Goal: Task Accomplishment & Management: Complete application form

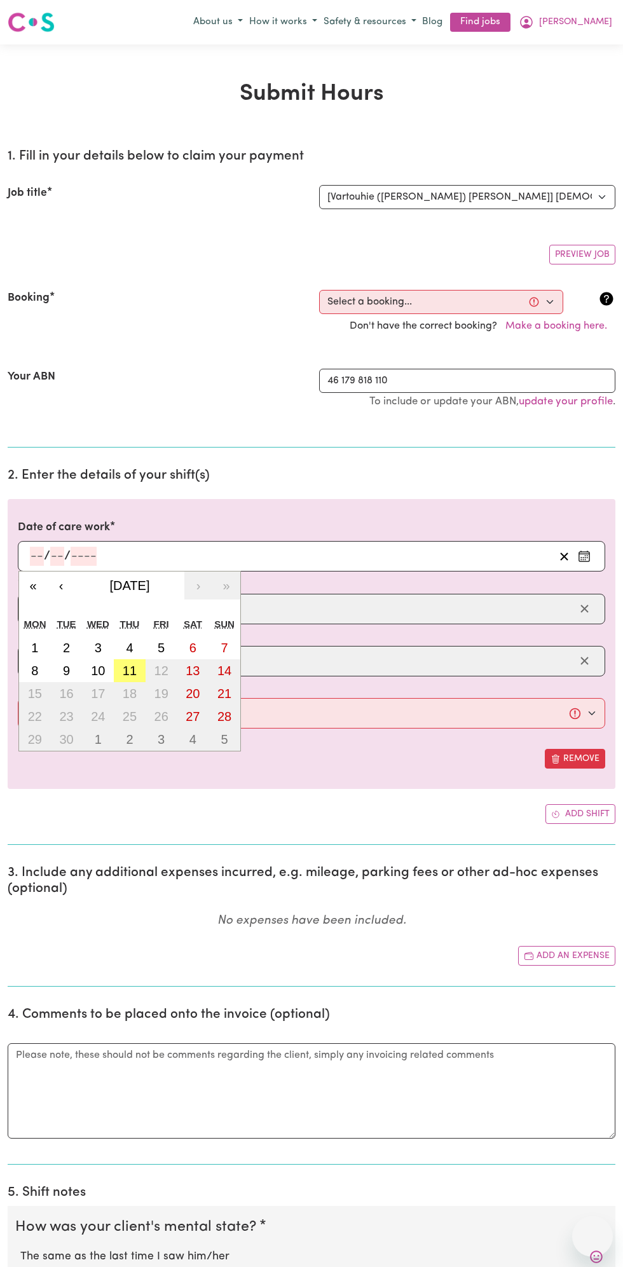
select select "13810"
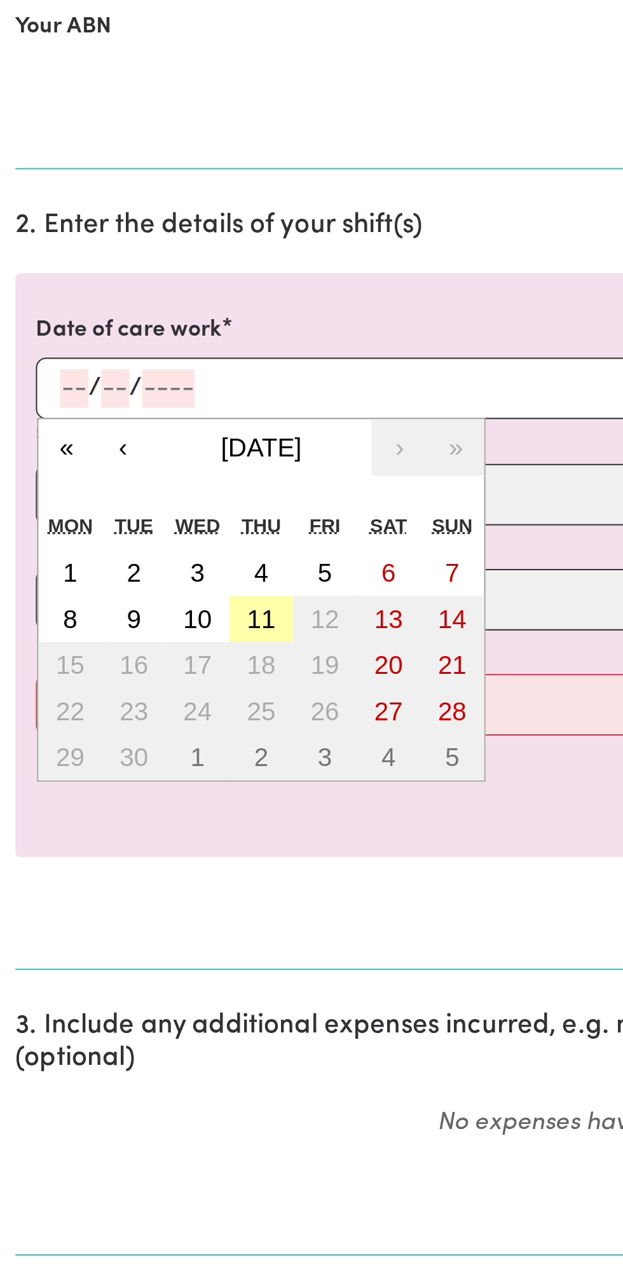
click at [130, 672] on abbr "11" at bounding box center [130, 671] width 14 height 14
type input "[DATE]"
type input "11"
type input "9"
type input "2025"
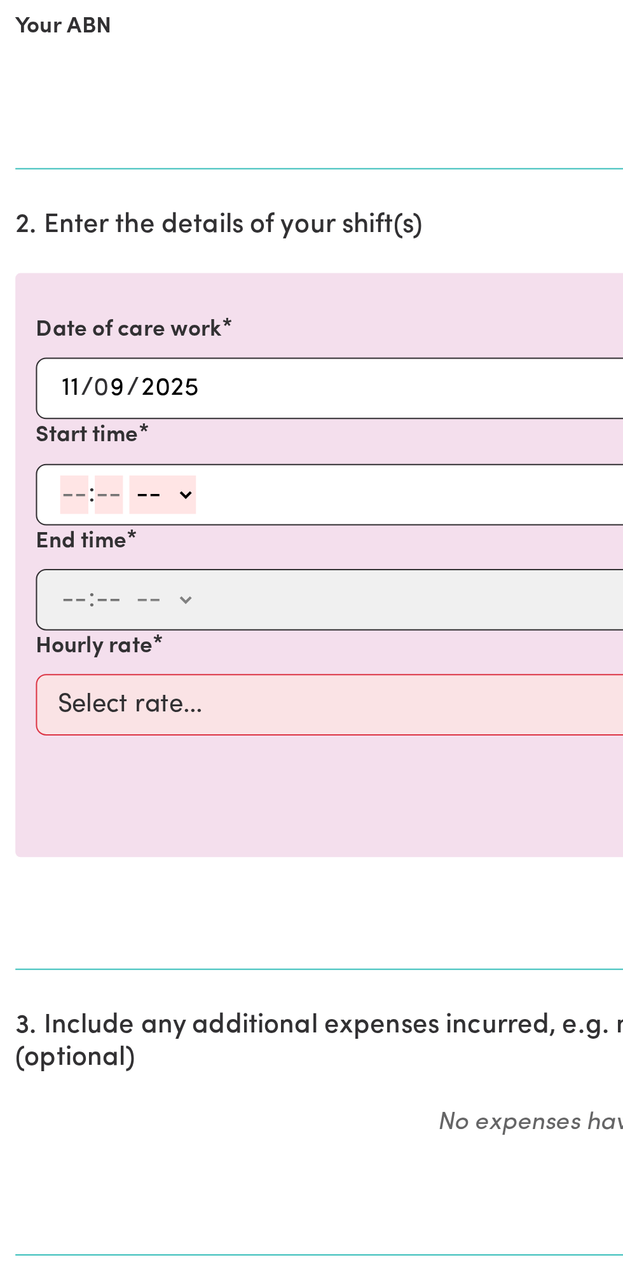
click at [41, 605] on input "number" at bounding box center [37, 608] width 14 height 19
type input "12"
type input "0"
click at [98, 603] on select "-- am pm" at bounding box center [82, 608] width 33 height 19
select select "pm"
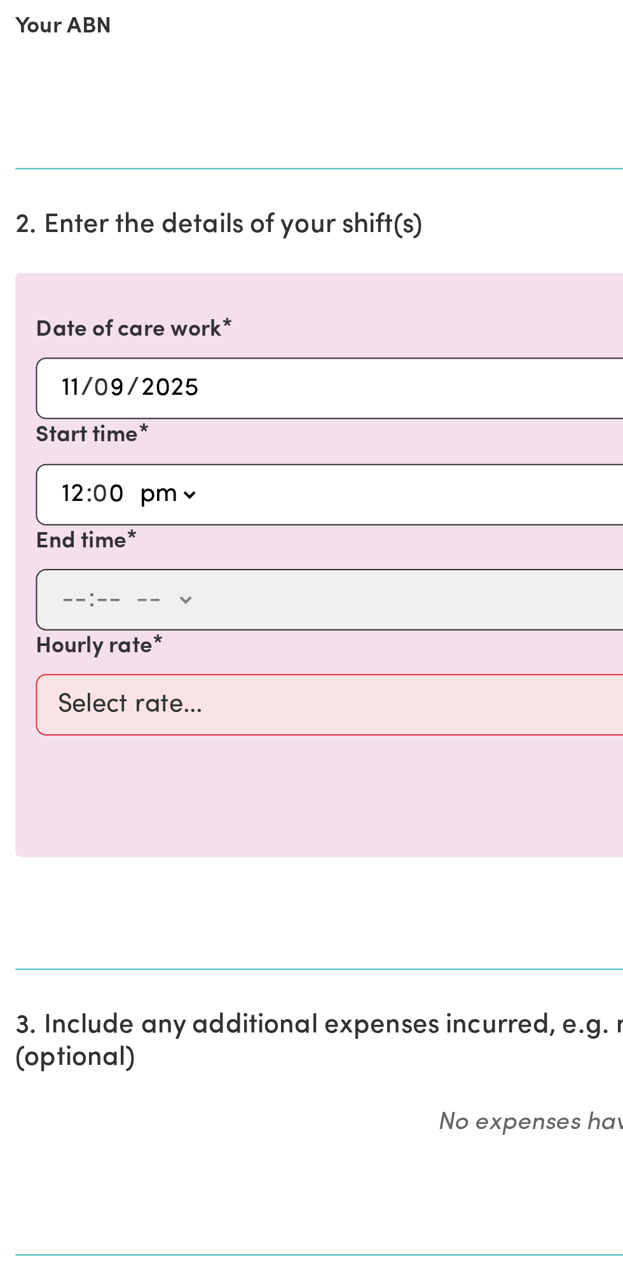
click at [66, 599] on select "-- am pm" at bounding box center [82, 608] width 33 height 19
type input "12:00"
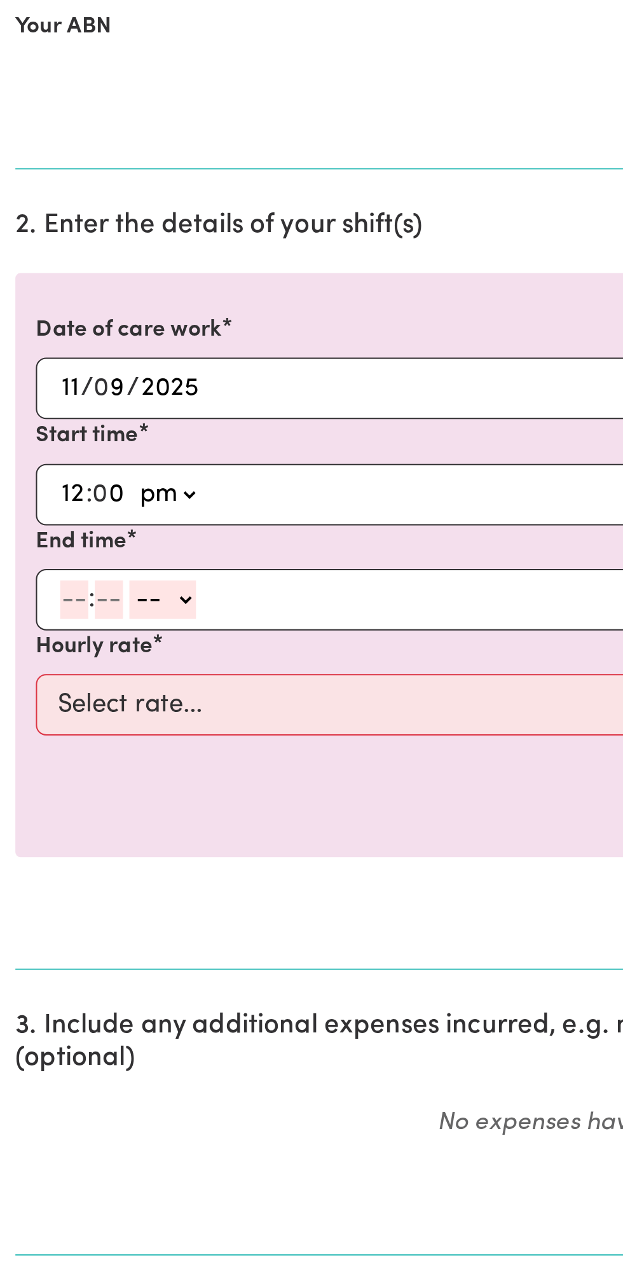
click at [32, 657] on input "number" at bounding box center [37, 661] width 14 height 19
type input "1"
click at [50, 657] on input "number" at bounding box center [48, 661] width 14 height 19
type input "0"
click at [93, 654] on select "-- am pm" at bounding box center [78, 661] width 33 height 19
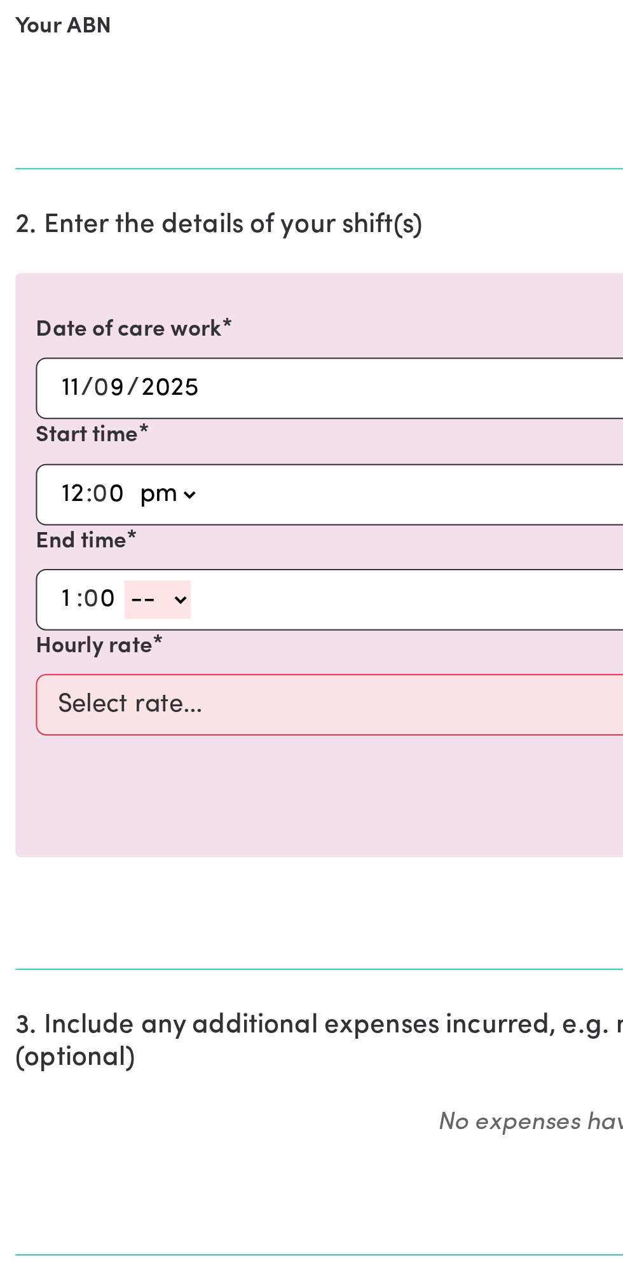
select select "pm"
click at [62, 652] on select "-- am pm" at bounding box center [78, 661] width 33 height 19
type input "13:00"
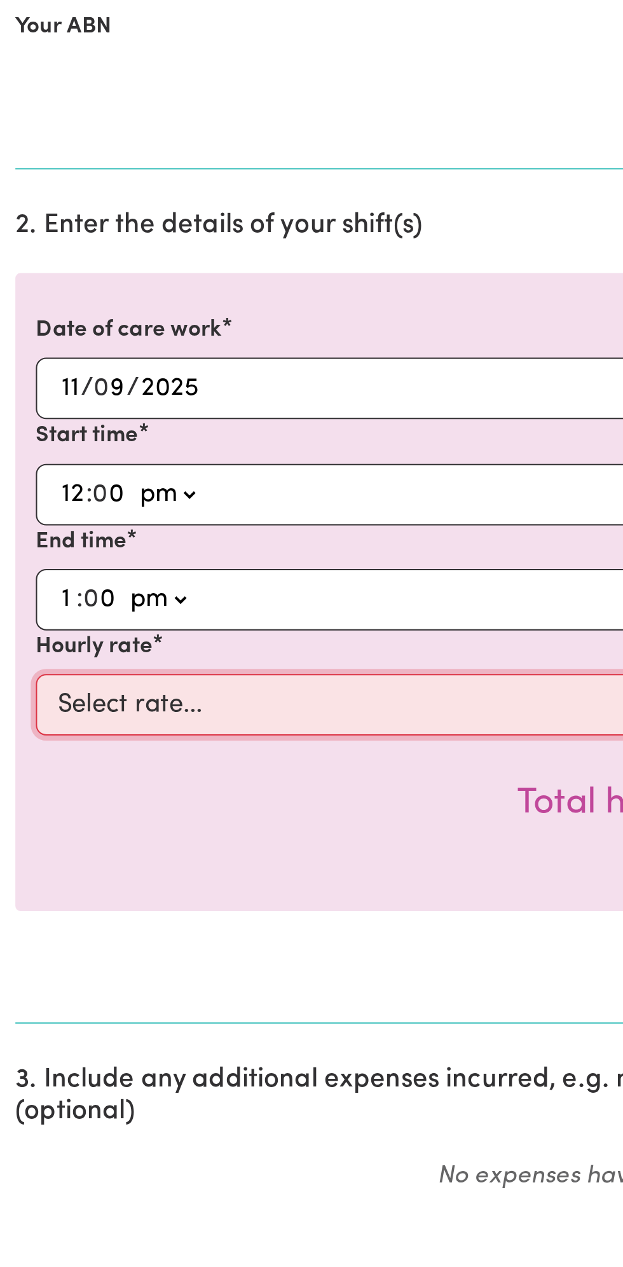
click at [154, 705] on select "Select rate... $49.00 (Weekday) $60.00 ([DATE])" at bounding box center [311, 713] width 587 height 31
select select "49-Weekday"
click at [18, 698] on select "Select rate... $49.00 (Weekday) $60.00 ([DATE])" at bounding box center [311, 713] width 587 height 31
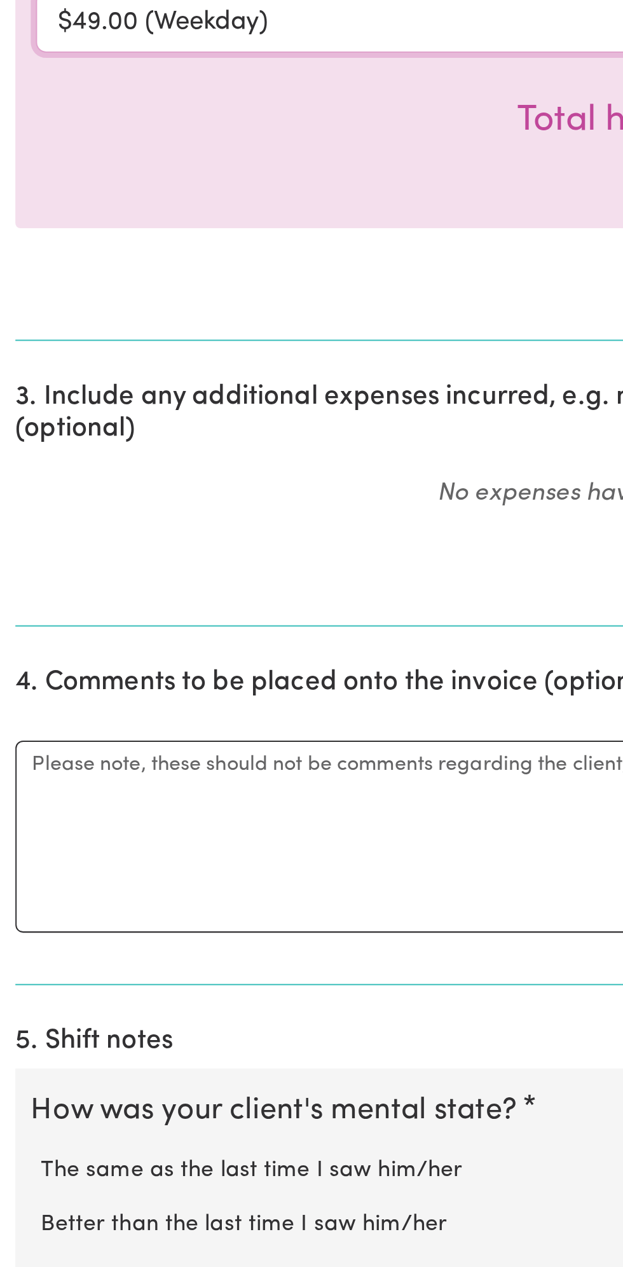
scroll to position [67, 0]
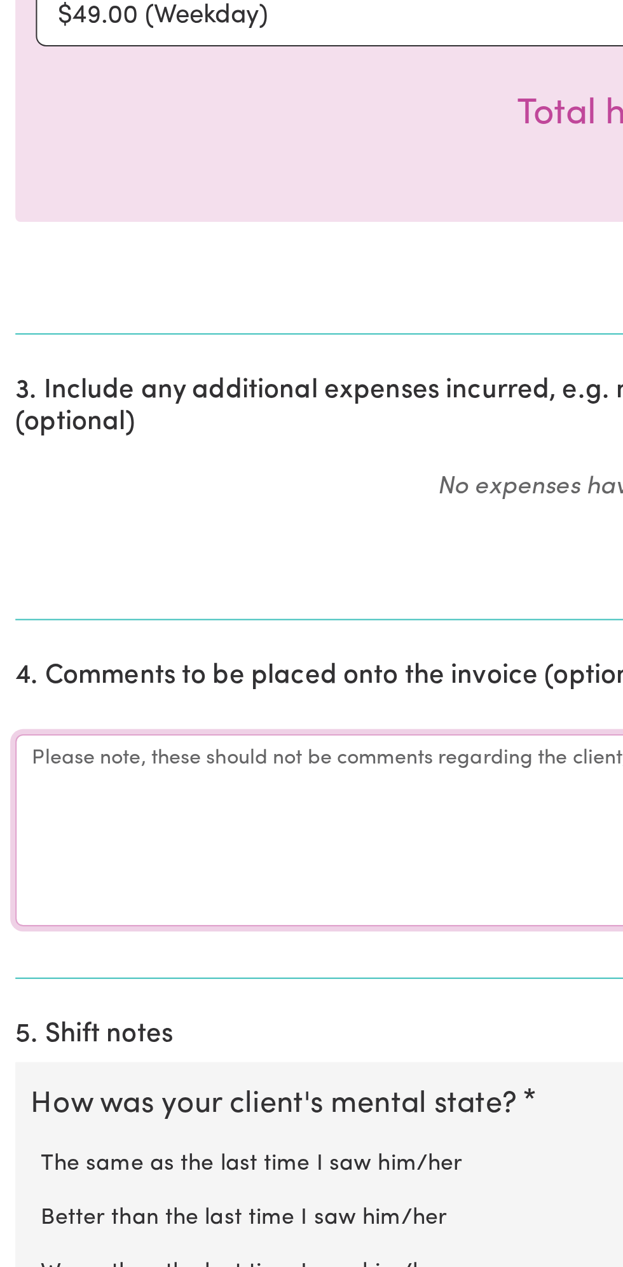
click at [78, 1051] on textarea "Comments" at bounding box center [312, 1050] width 608 height 95
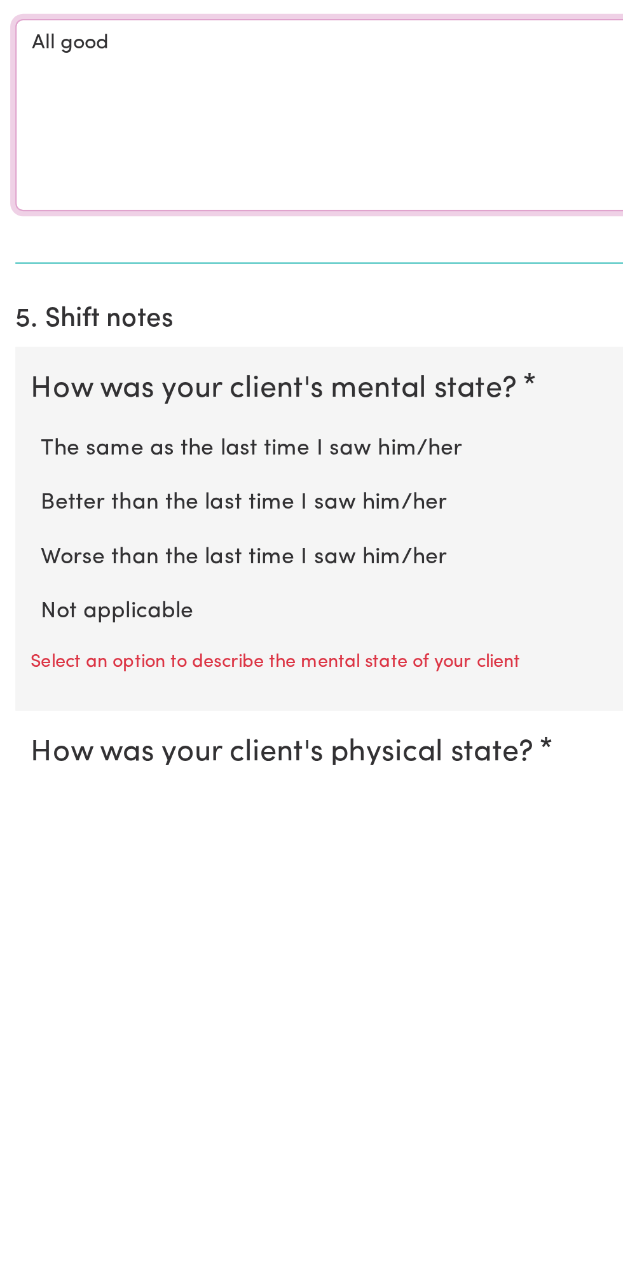
type textarea "All good"
click at [80, 1186] on label "Not applicable" at bounding box center [311, 1191] width 582 height 17
click at [20, 1183] on input "Not applicable" at bounding box center [20, 1182] width 1 height 1
radio input "true"
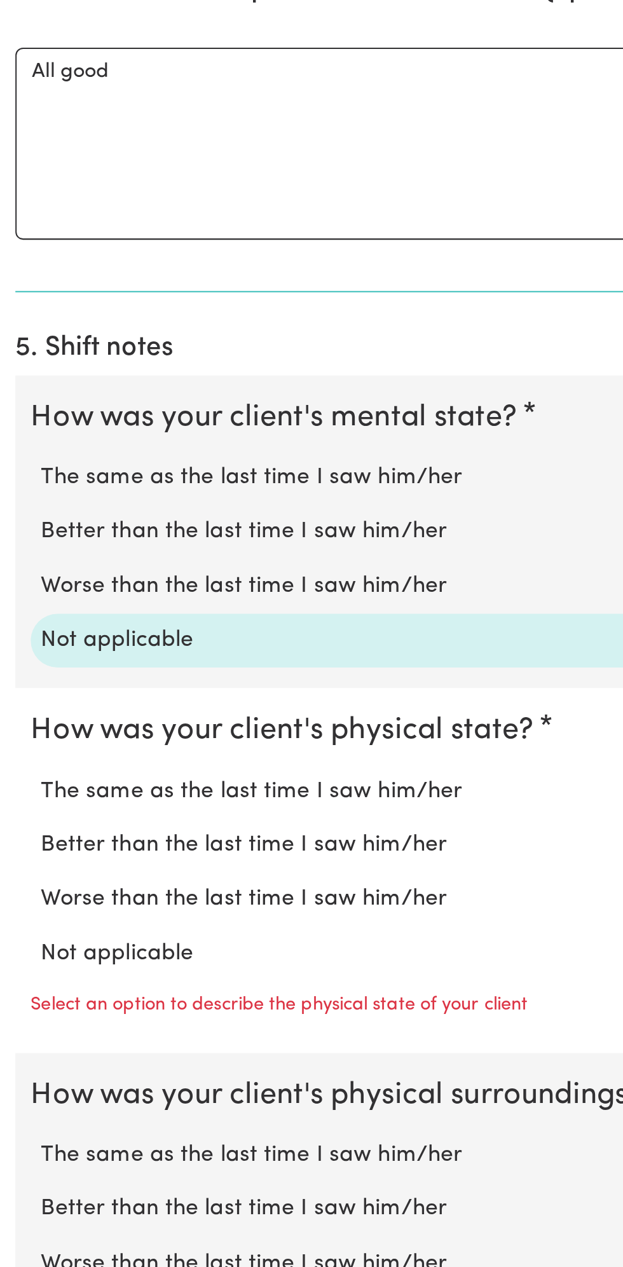
scroll to position [425, 0]
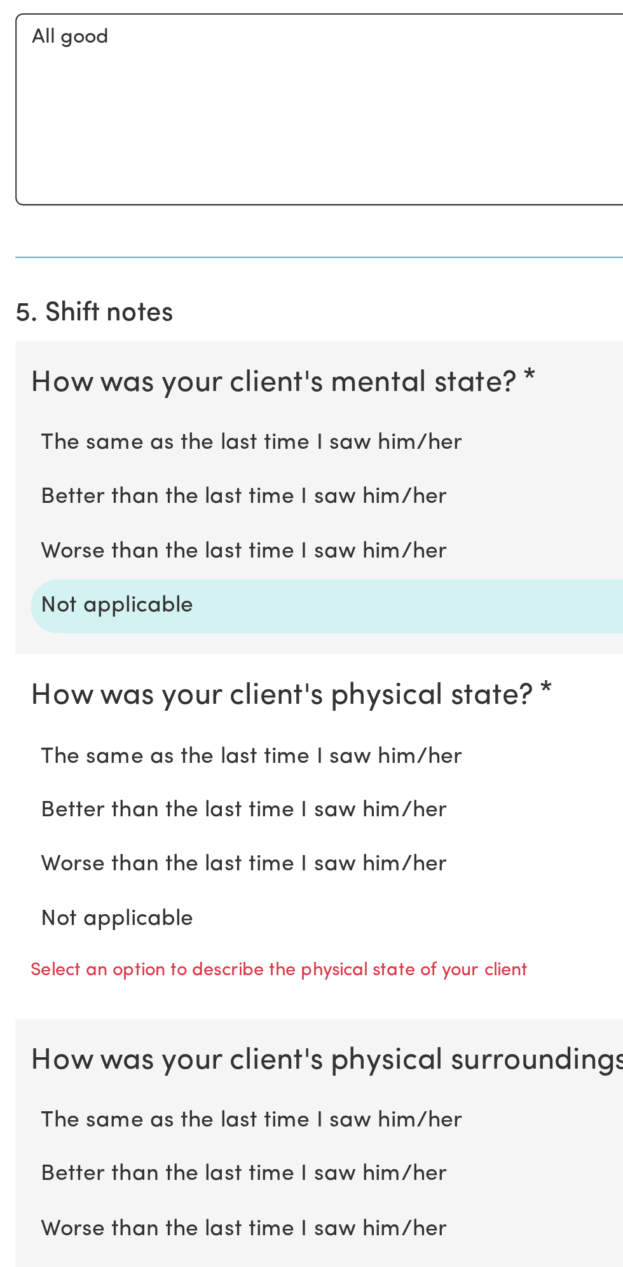
click at [87, 1086] on label "Not applicable" at bounding box center [311, 1094] width 582 height 17
click at [20, 1086] on input "Not applicable" at bounding box center [20, 1086] width 1 height 1
radio input "true"
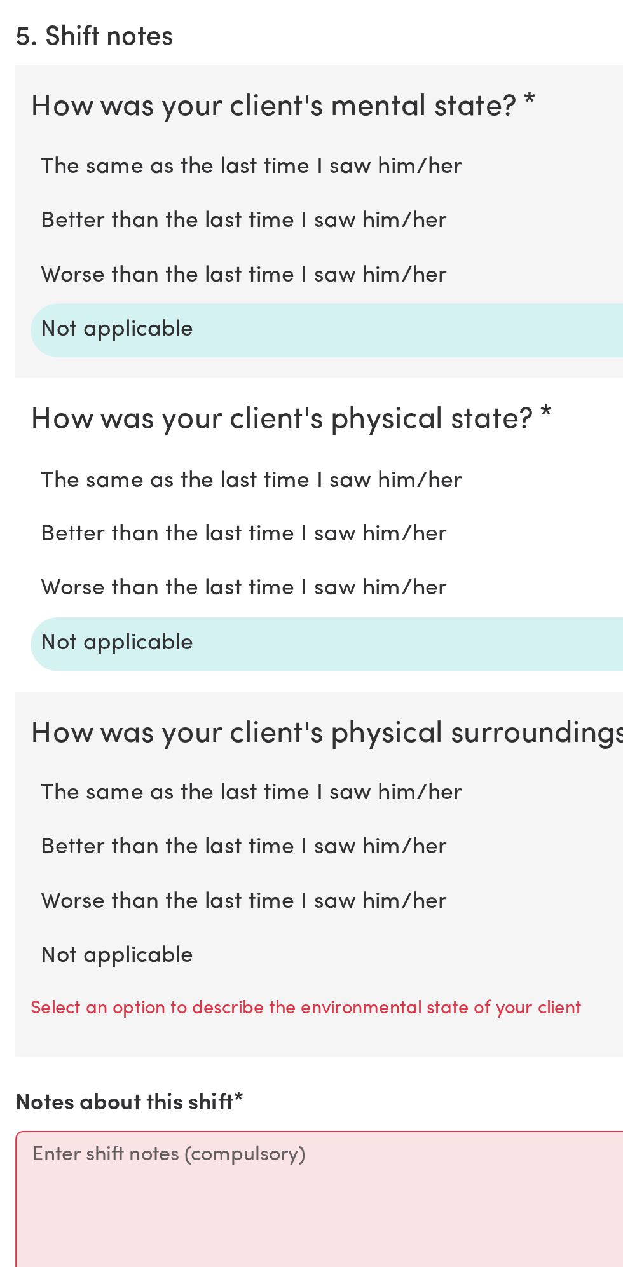
scroll to position [563, 0]
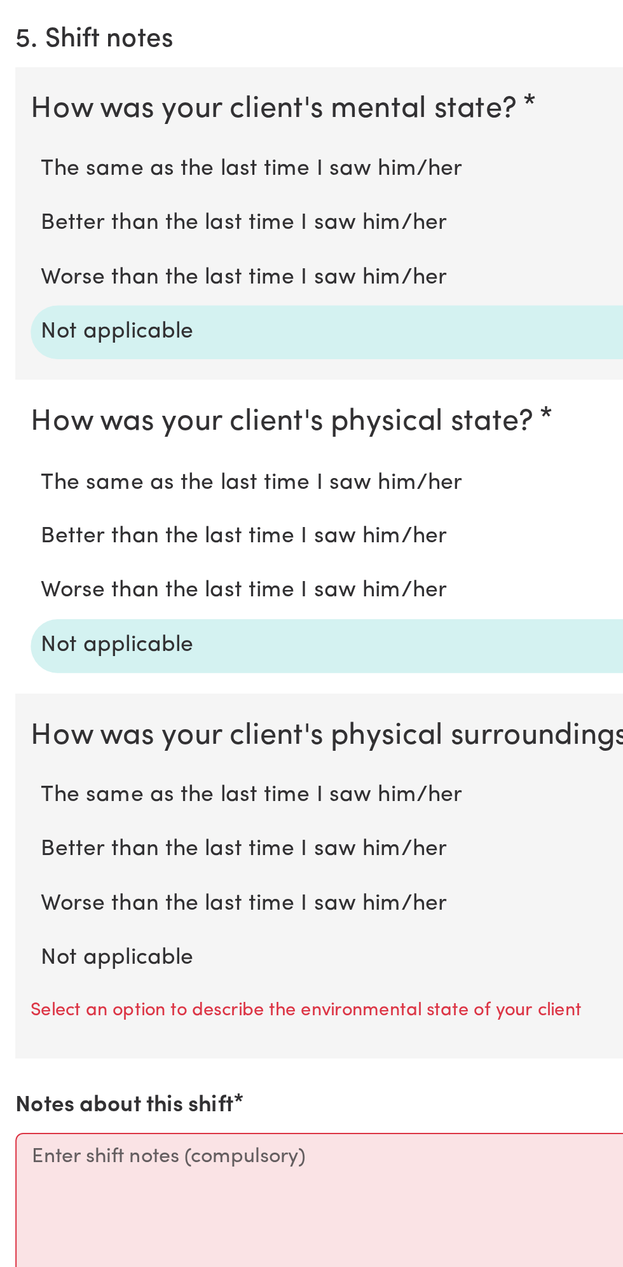
click at [85, 1104] on label "Not applicable" at bounding box center [311, 1112] width 582 height 17
click at [20, 1104] on input "Not applicable" at bounding box center [20, 1103] width 1 height 1
radio input "true"
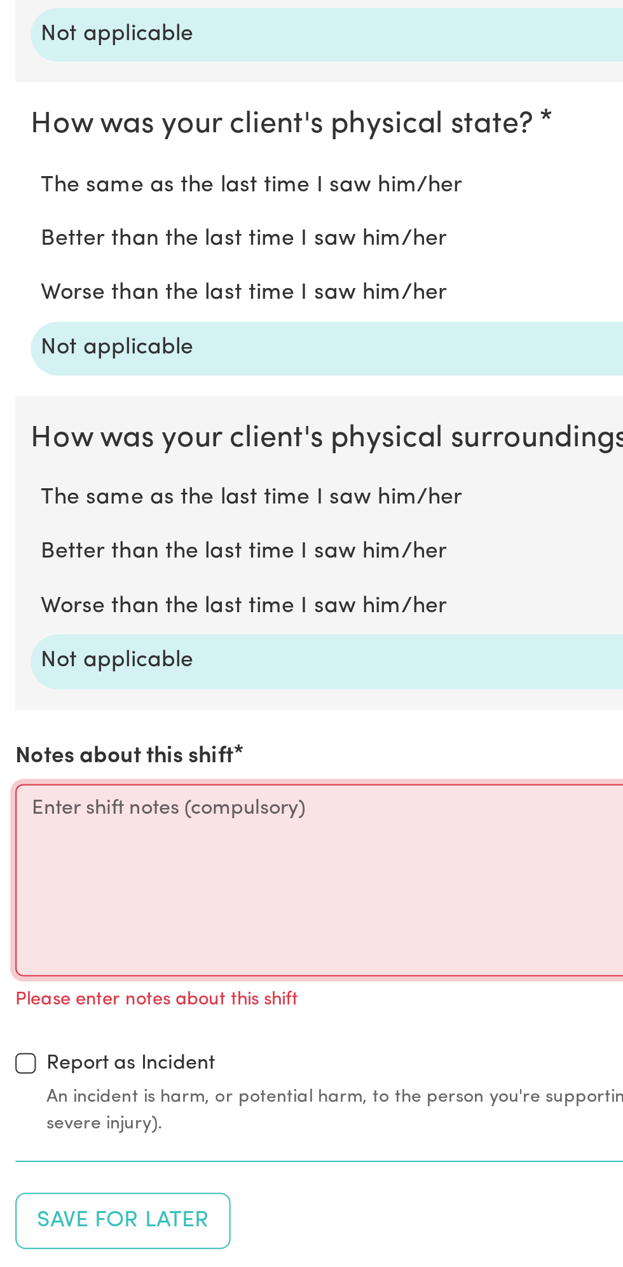
click at [80, 1076] on textarea "Notes about this shift" at bounding box center [312, 1074] width 608 height 95
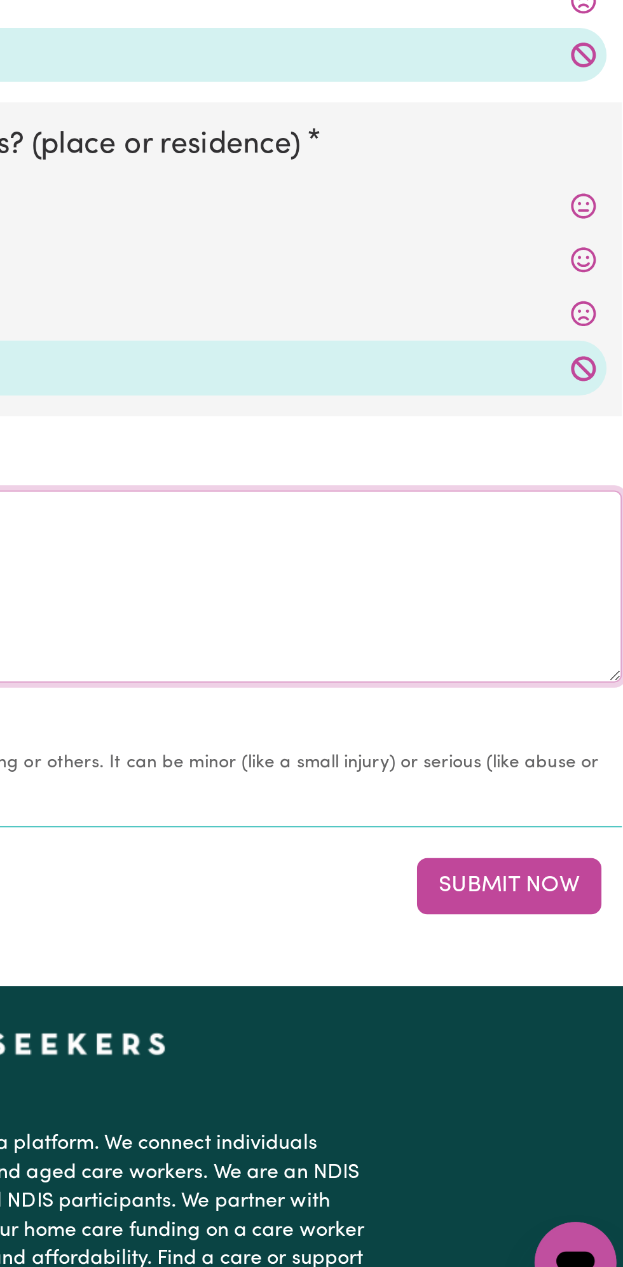
scroll to position [883, 0]
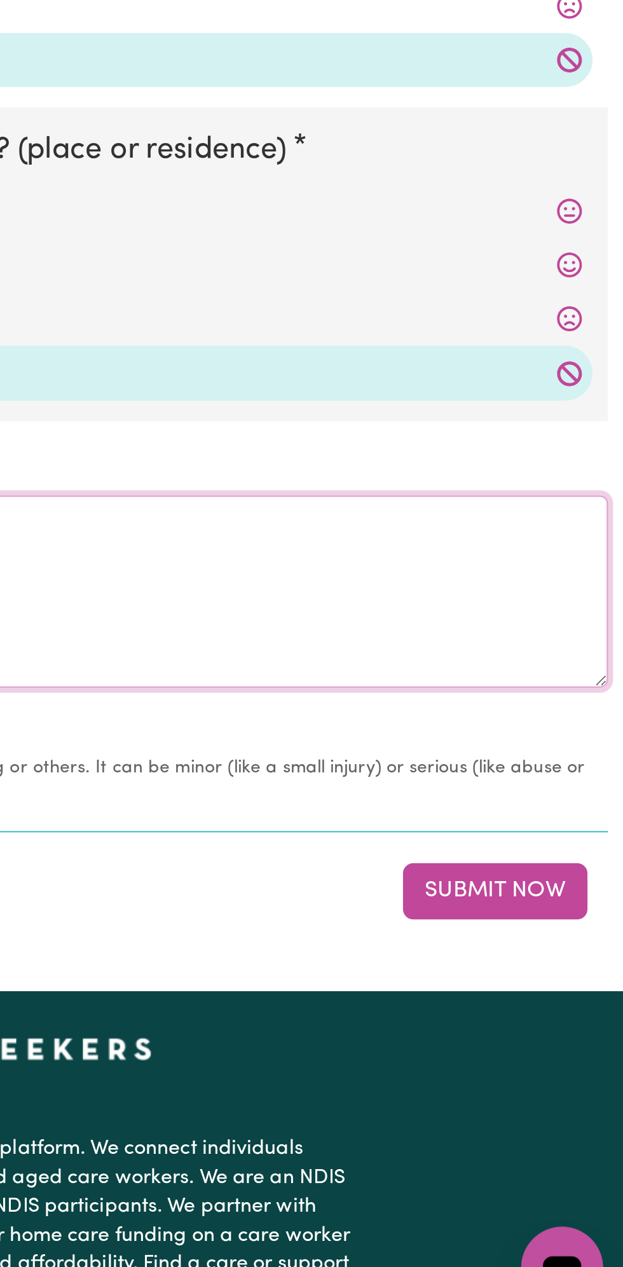
type textarea "Nothing changes all good"
click at [565, 1042] on button "Submit Now" at bounding box center [560, 1050] width 92 height 28
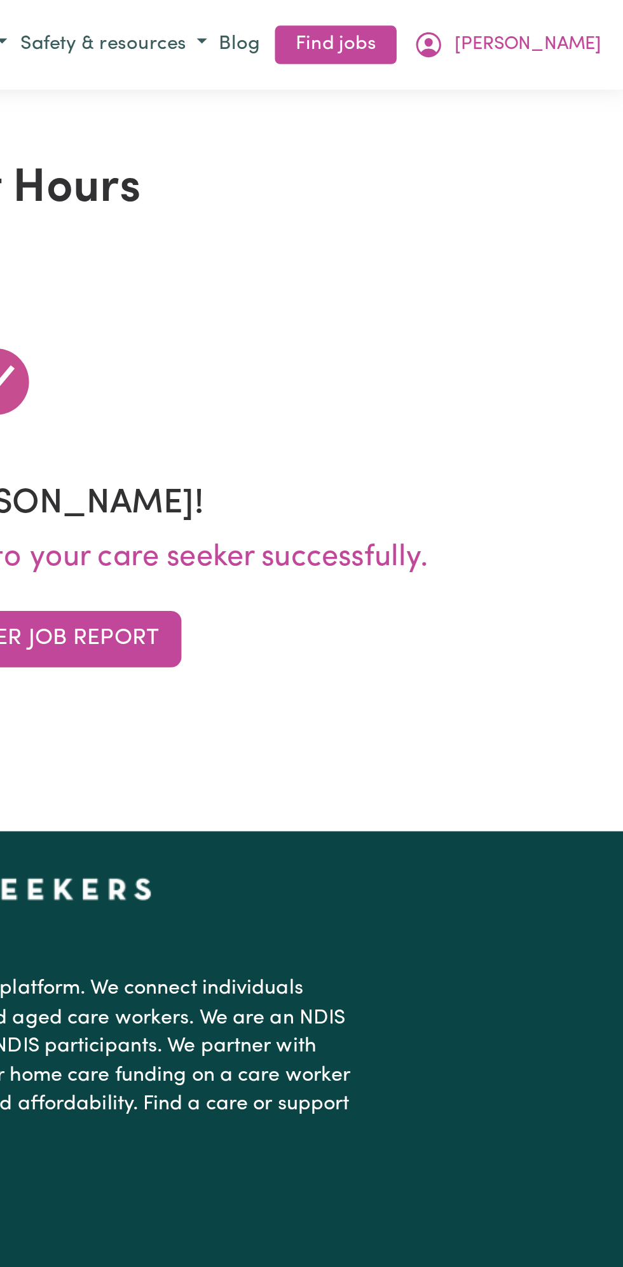
scroll to position [0, 0]
